Goal: Task Accomplishment & Management: Manage account settings

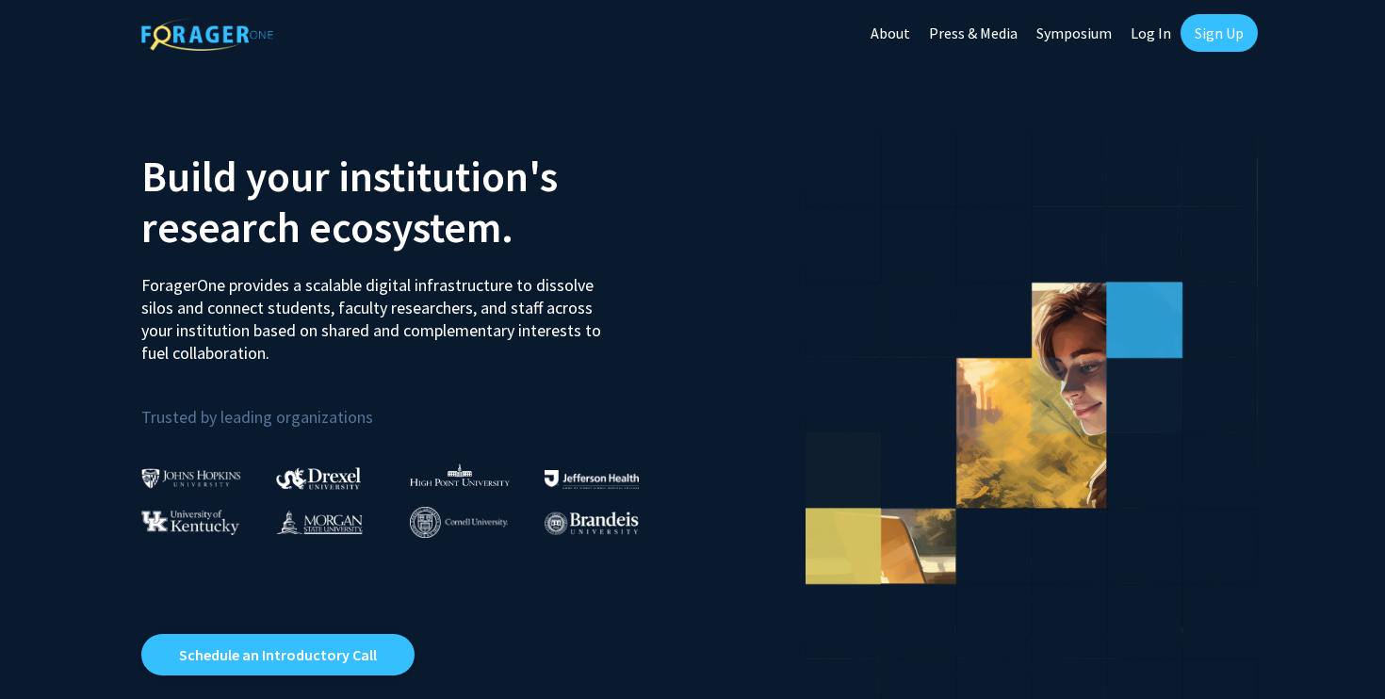
click at [1150, 32] on link "Log In" at bounding box center [1150, 33] width 59 height 66
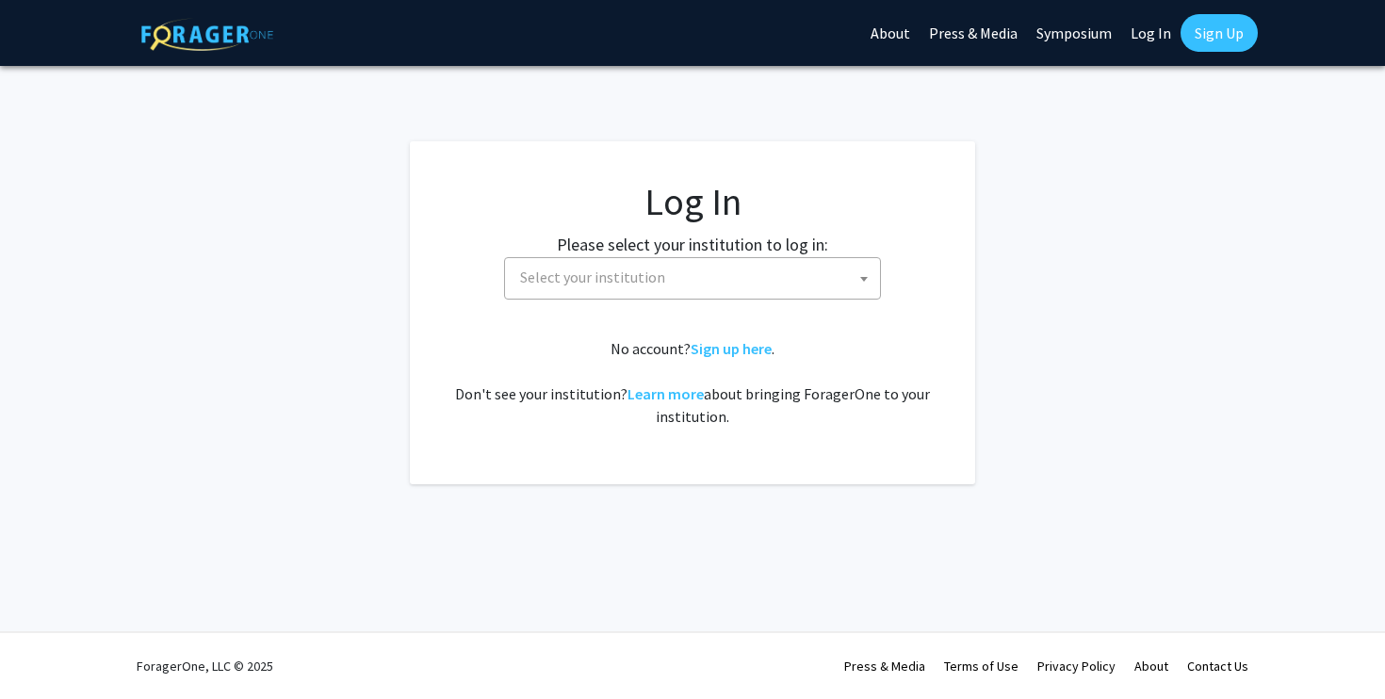
click at [779, 262] on span "Select your institution" at bounding box center [695, 277] width 367 height 39
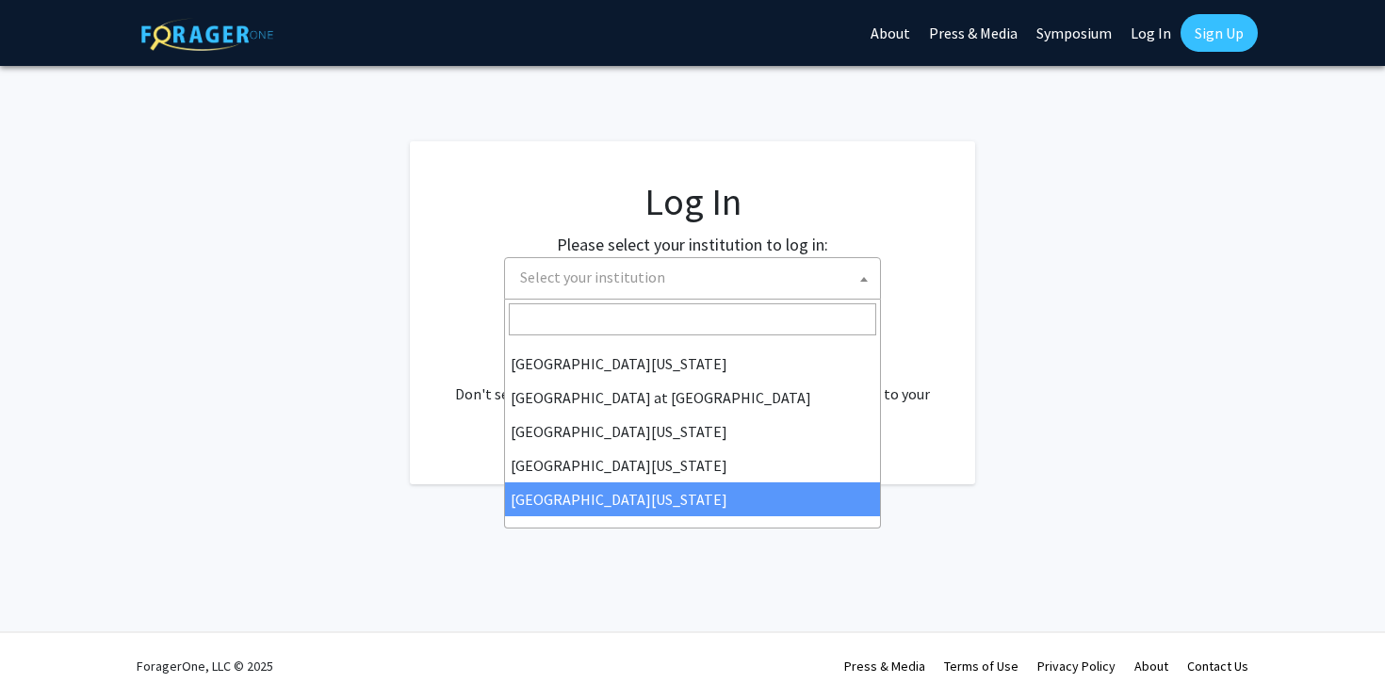
select select "33"
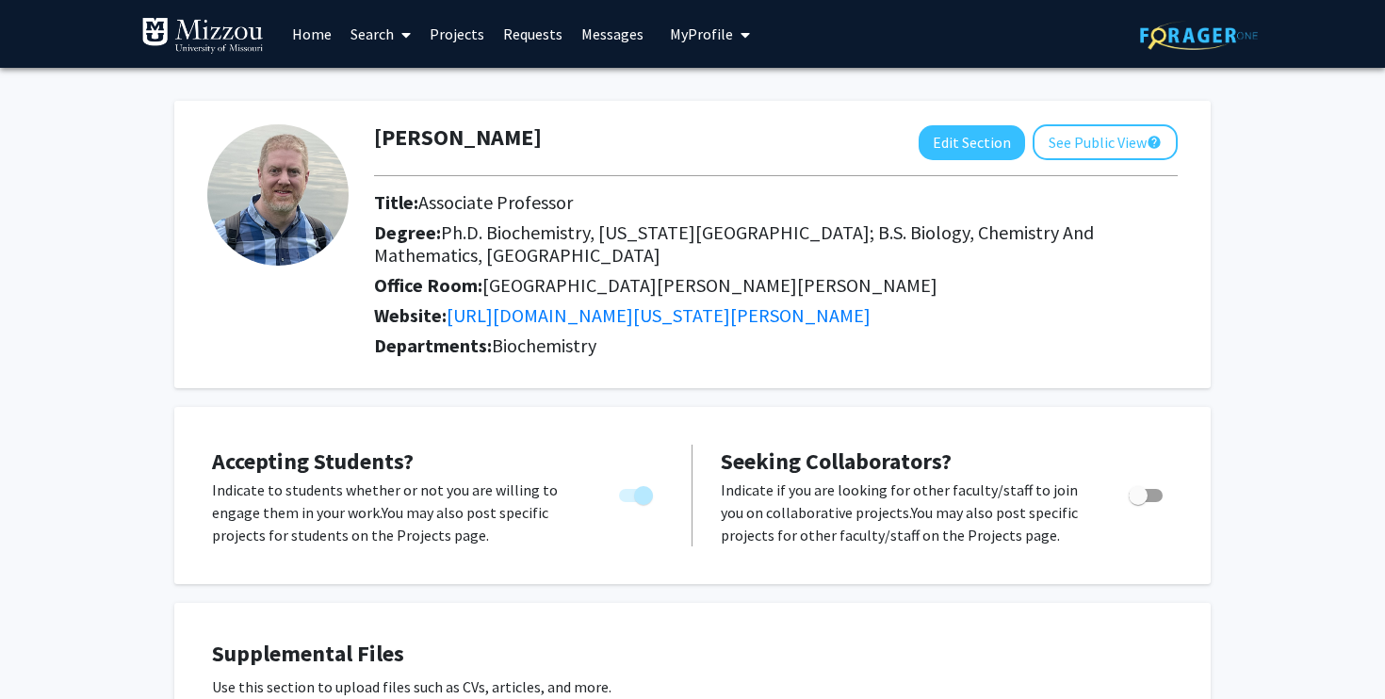
click at [466, 40] on link "Projects" at bounding box center [456, 34] width 73 height 66
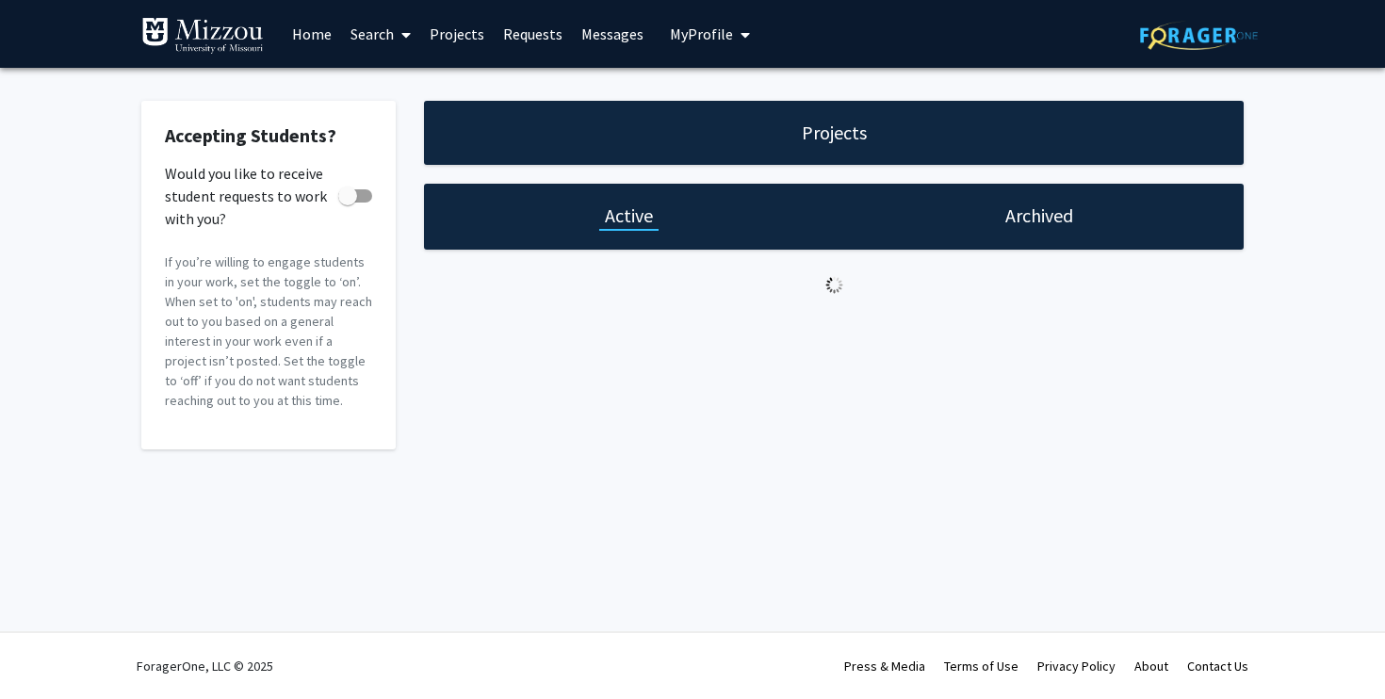
checkbox input "true"
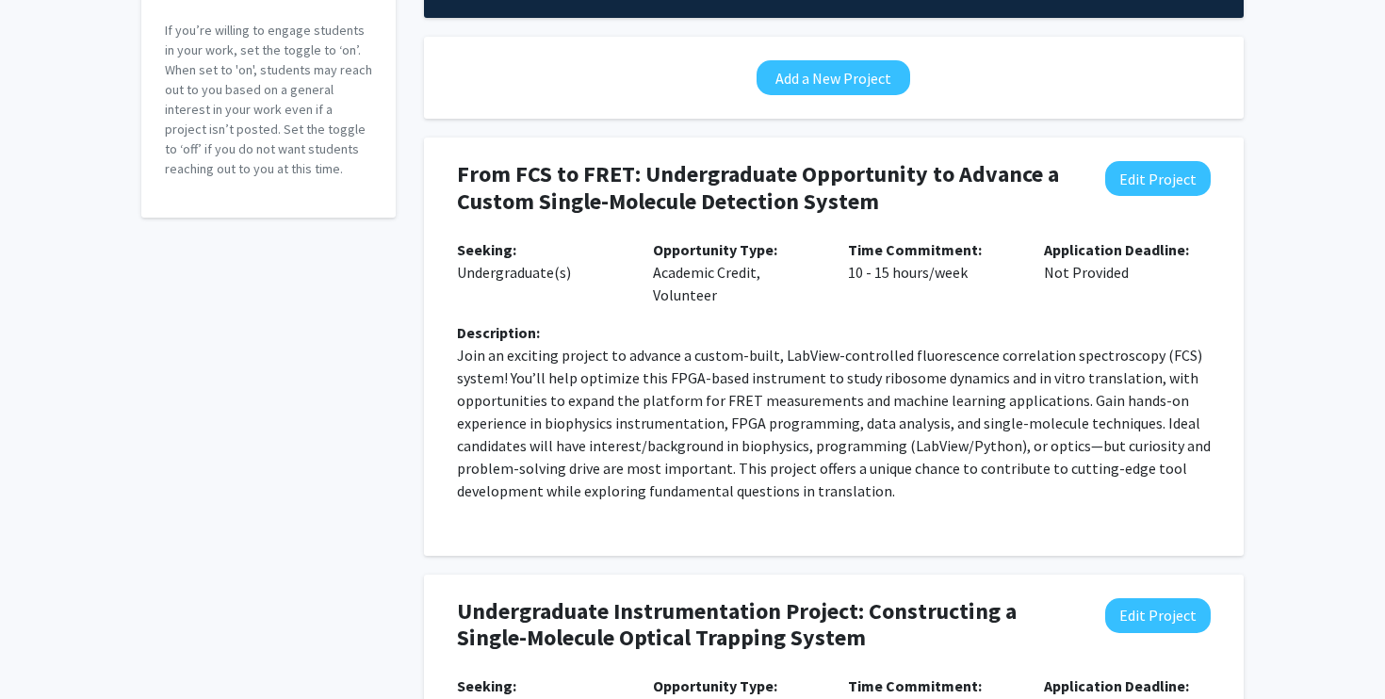
scroll to position [194, 0]
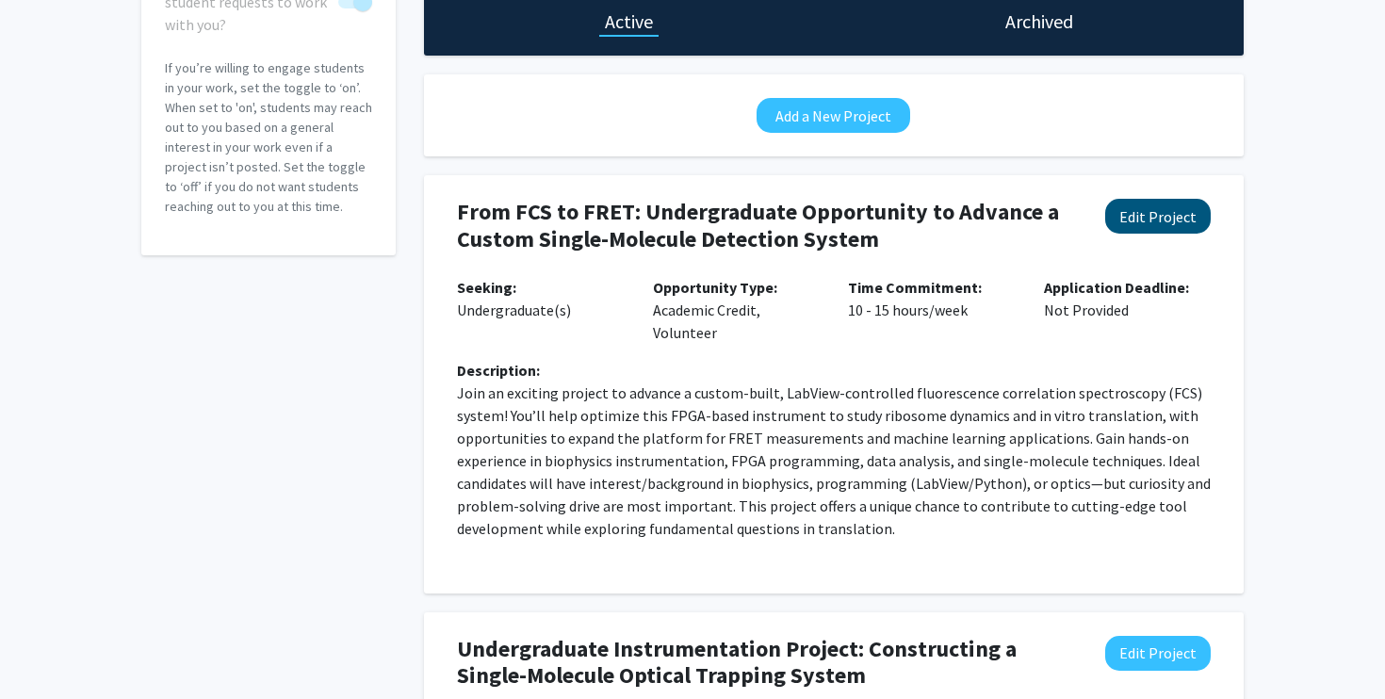
click at [1119, 217] on button "Edit Project" at bounding box center [1157, 216] width 105 height 35
select select "10 - 15"
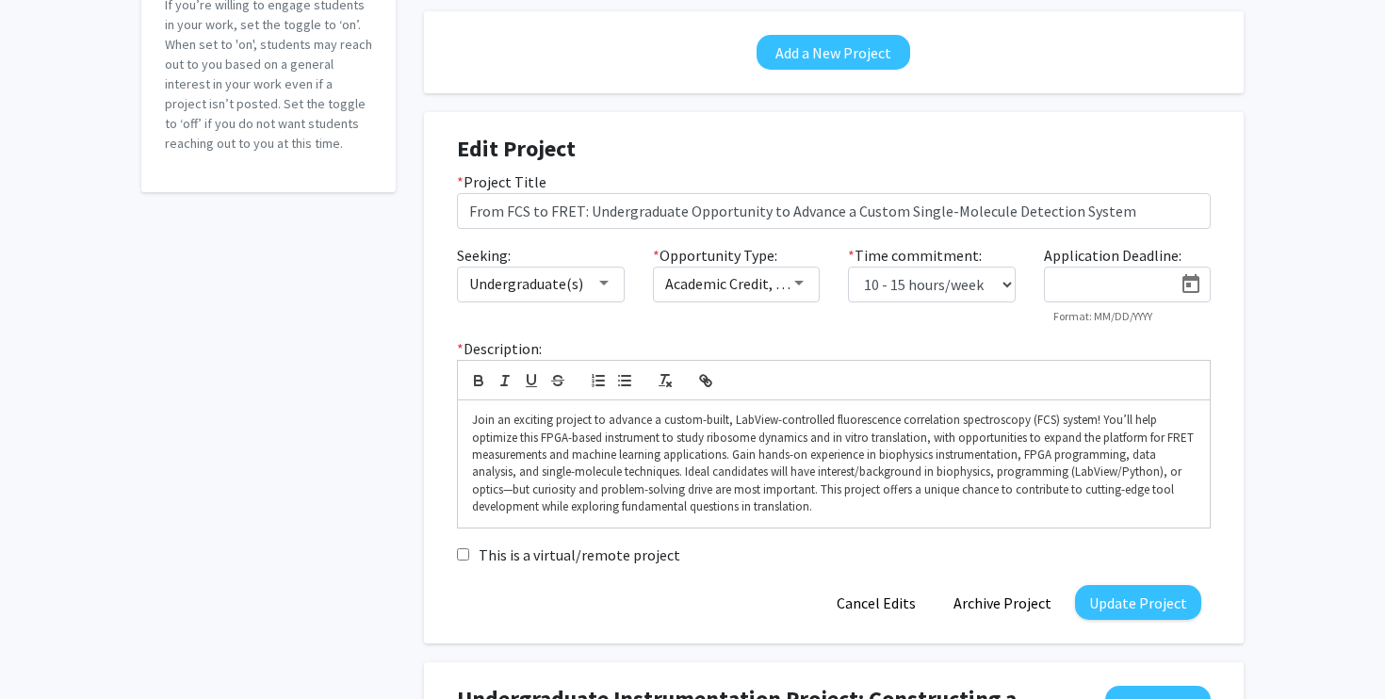
scroll to position [259, 0]
